Goal: Find specific page/section: Find specific page/section

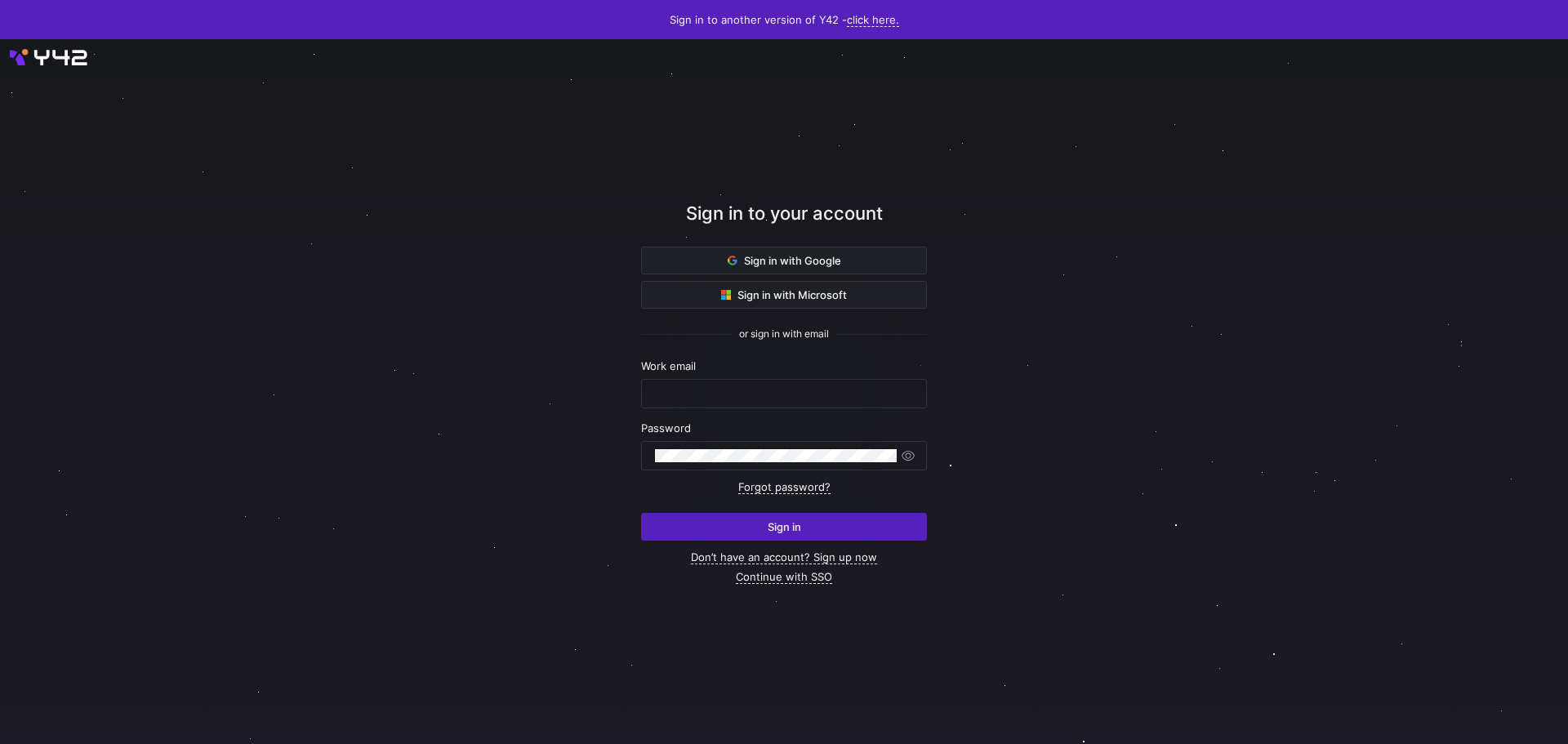
click at [0, 743] on nordpass-portal at bounding box center [0, 744] width 0 height 0
type input "[PERSON_NAME][EMAIL_ADDRESS][PERSON_NAME][DOMAIN_NAME]"
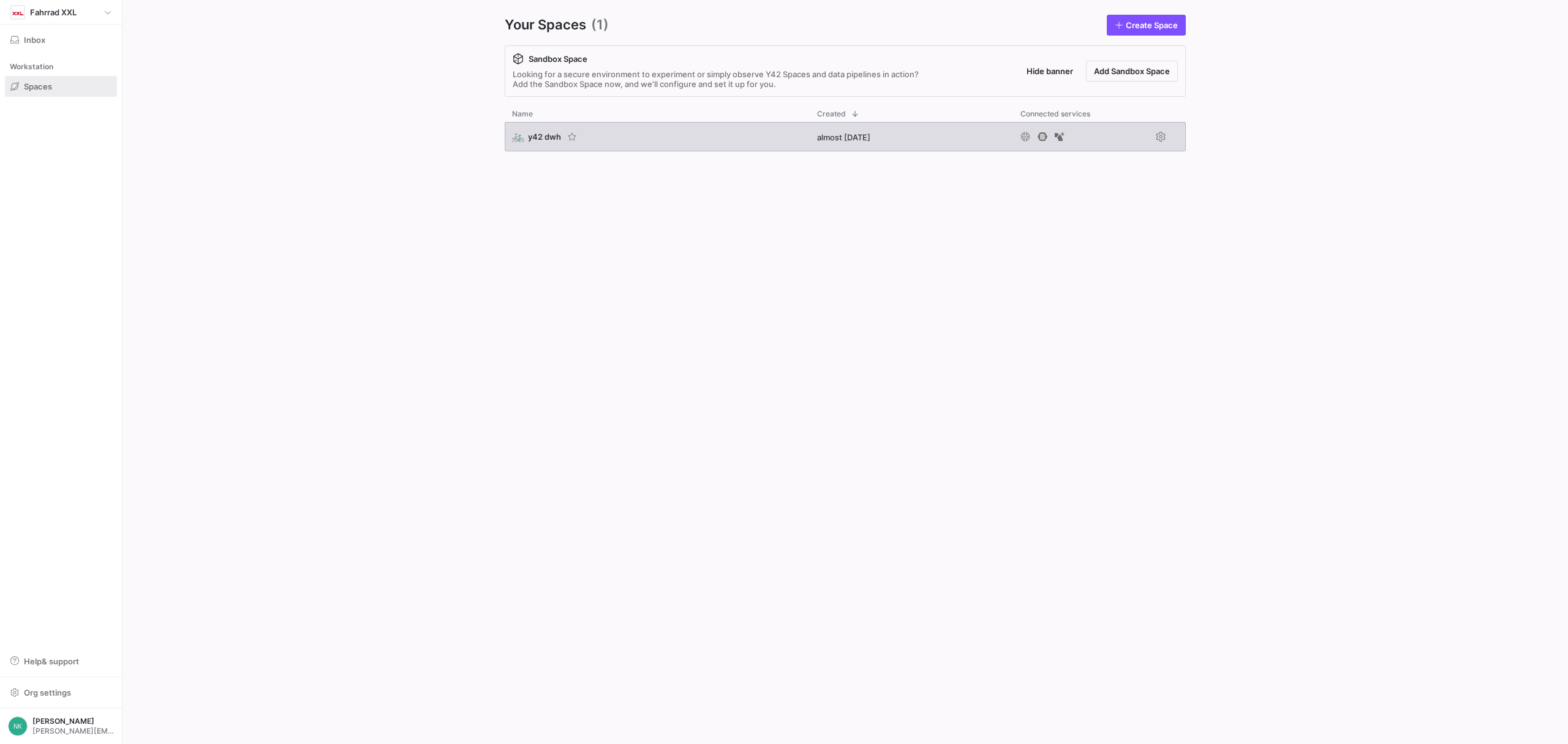
click at [538, 130] on div "🚲 y42 dwh" at bounding box center [545, 136] width 66 height 12
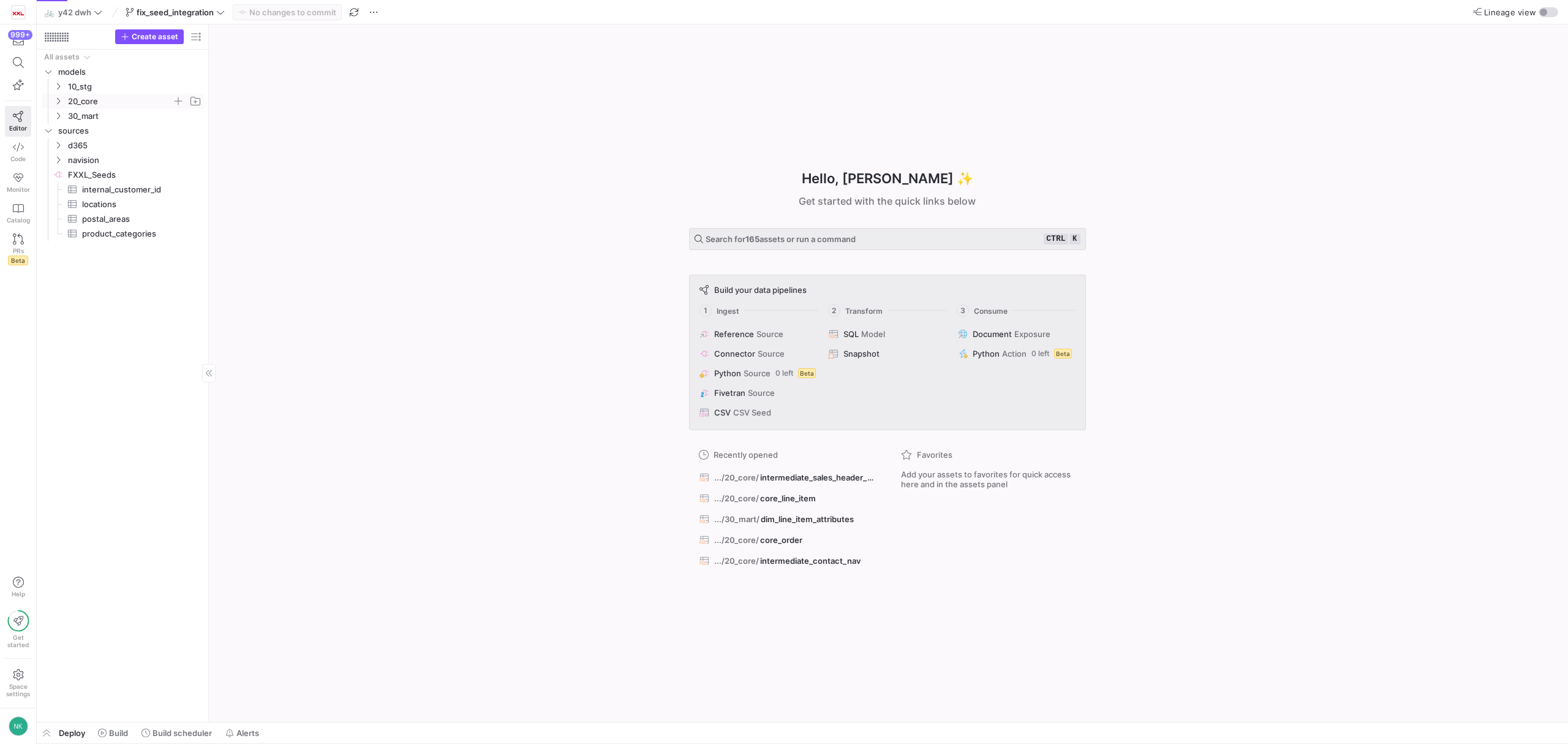
click at [61, 102] on icon "Press SPACE to select this row." at bounding box center [58, 101] width 8 height 7
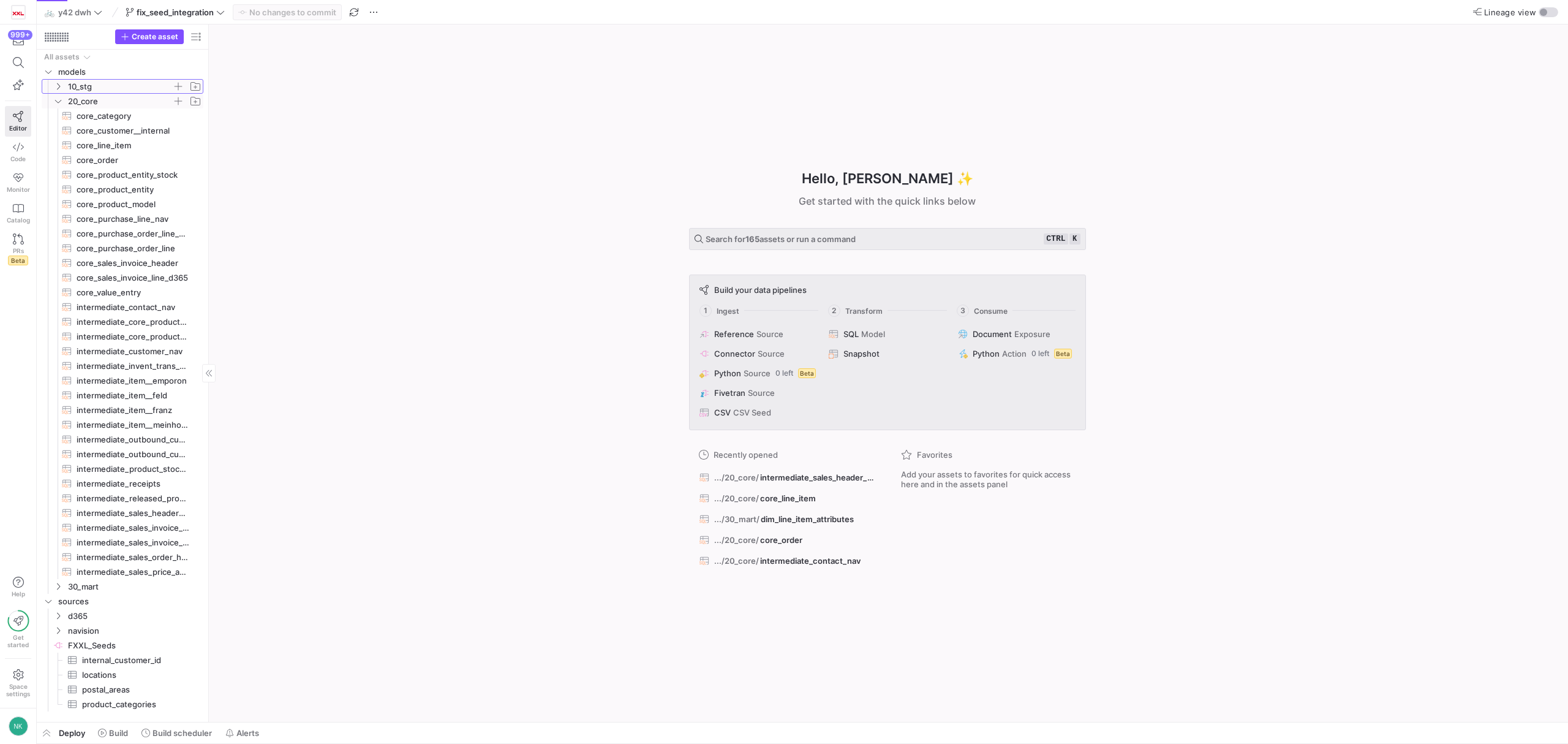
click at [58, 84] on icon "Press SPACE to select this row." at bounding box center [58, 86] width 8 height 7
click at [58, 589] on icon "Press SPACE to select this row." at bounding box center [58, 593] width 8 height 7
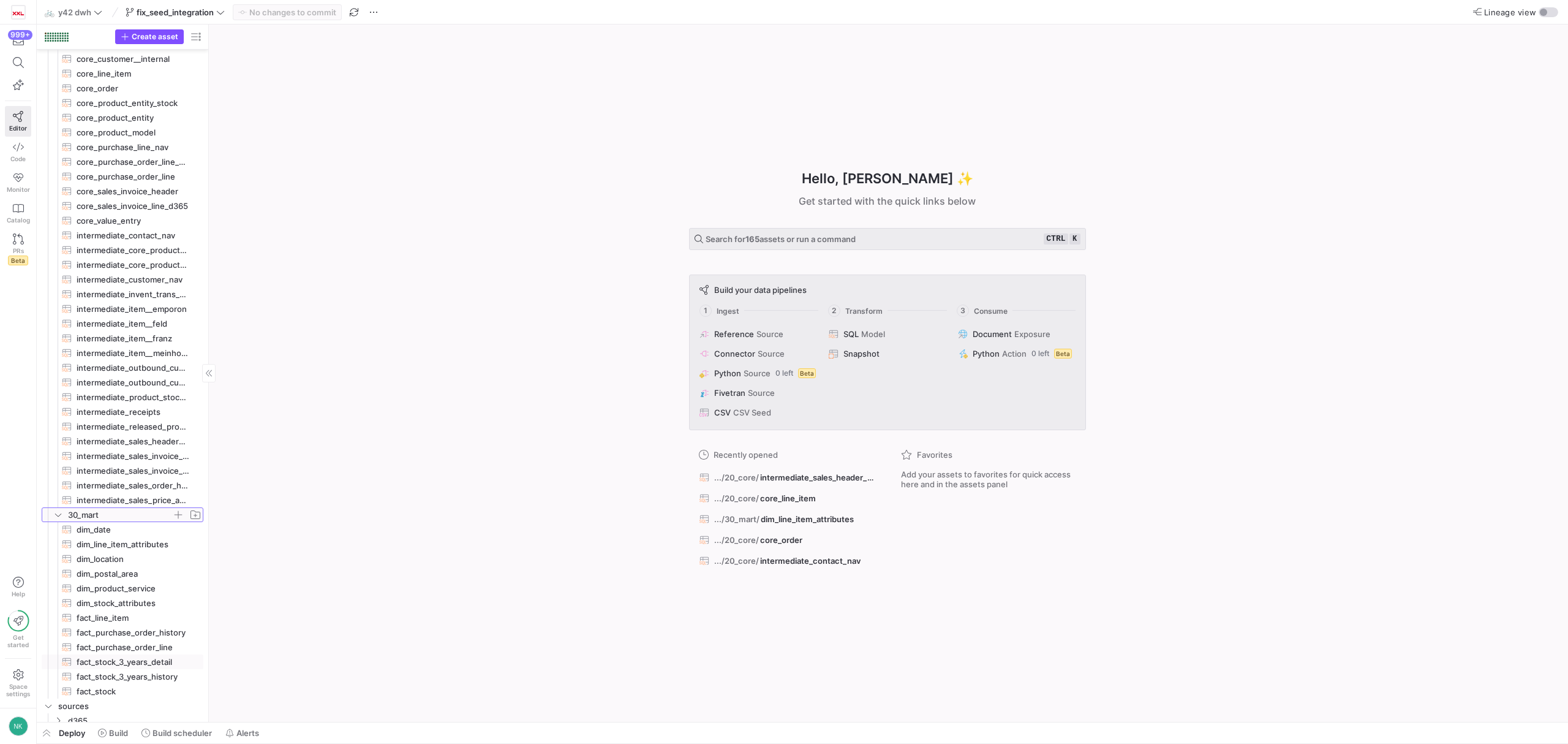
scroll to position [873, 0]
click at [116, 596] on span "fact_line_item​​​​​​​​​​" at bounding box center [132, 595] width 113 height 14
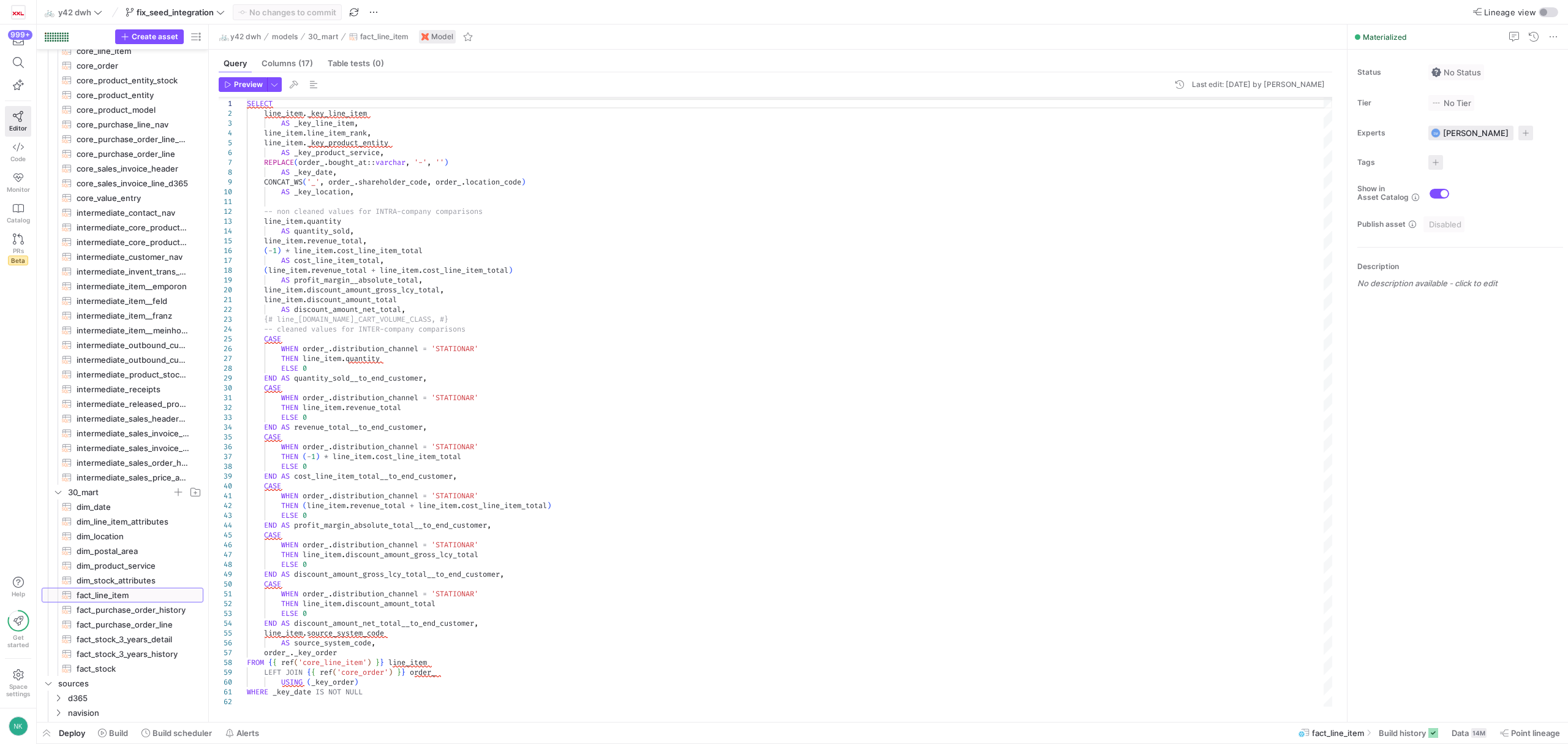
scroll to position [873, 0]
click at [1537, 10] on label "Lineage view" at bounding box center [1506, 12] width 66 height 10
click at [1539, 10] on button "Lineage view" at bounding box center [1549, 12] width 19 height 10
